Goal: Information Seeking & Learning: Understand process/instructions

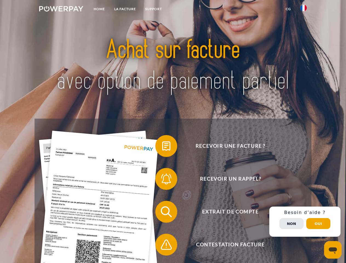
click at [61, 10] on img at bounding box center [61, 8] width 44 height 5
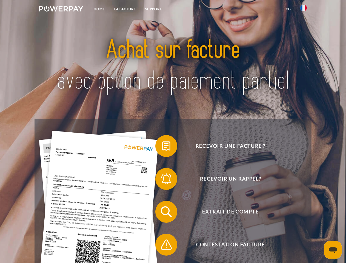
click at [303, 10] on img at bounding box center [303, 8] width 7 height 7
click at [288, 9] on link "CG" at bounding box center [288, 9] width 15 height 10
click at [162, 147] on span at bounding box center [157, 145] width 27 height 27
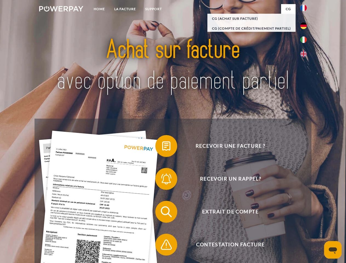
click at [162, 180] on div "Recevoir une facture ? Recevoir un rappel? Extrait de compte retour" at bounding box center [173, 228] width 277 height 219
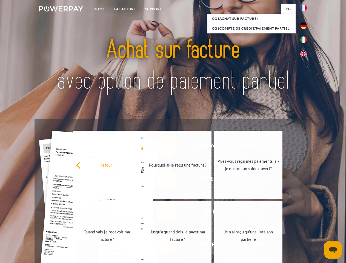
click at [162, 213] on link "Jusqu'à quand dois-je payer ma facture?" at bounding box center [178, 235] width 68 height 68
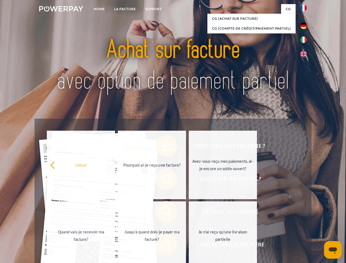
click at [162, 246] on span at bounding box center [157, 244] width 27 height 27
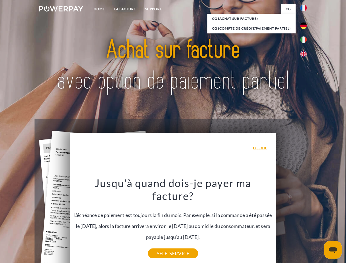
click at [305, 222] on div "Recevoir une facture ? Recevoir un rappel? Extrait de compte retour" at bounding box center [173, 228] width 277 height 219
click at [291, 223] on span "Extrait de compte" at bounding box center [230, 212] width 134 height 22
click at [318, 223] on header "Home LA FACTURE Support" at bounding box center [173, 189] width 346 height 378
